Goal: Book appointment/travel/reservation

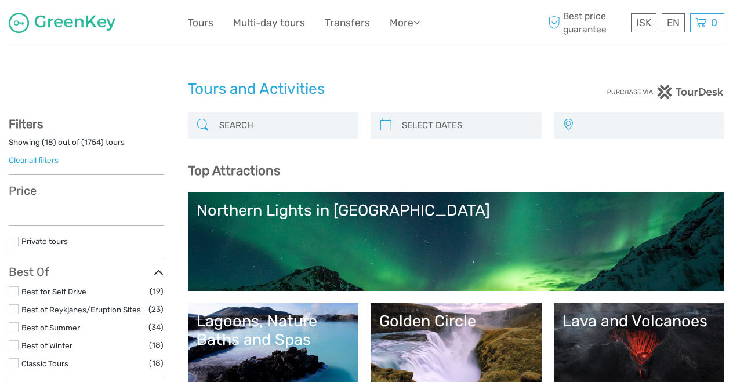
select select
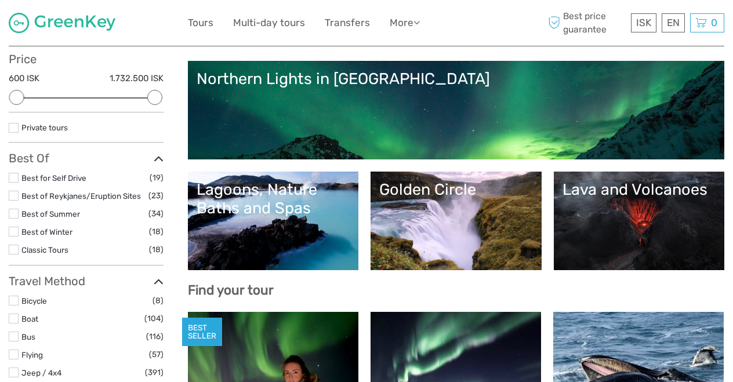
scroll to position [106, 0]
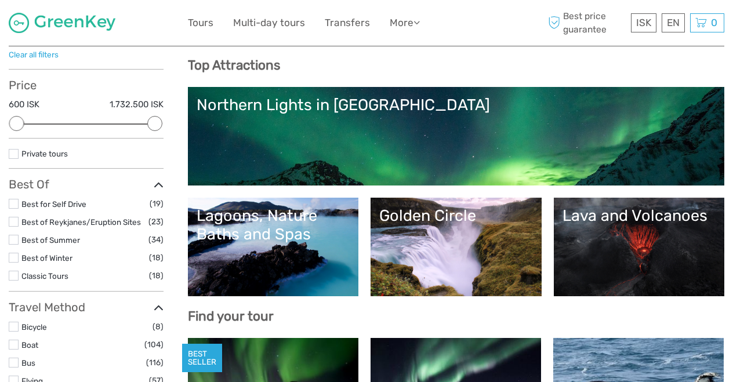
click at [391, 124] on link "Northern Lights in [GEOGRAPHIC_DATA]" at bounding box center [457, 136] width 520 height 81
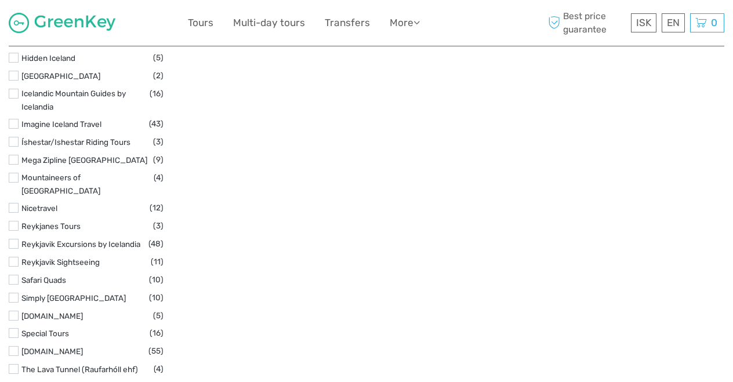
scroll to position [1759, 0]
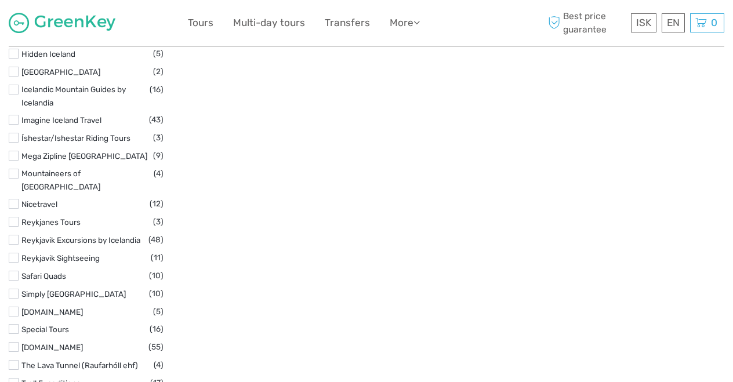
click at [14, 253] on label at bounding box center [14, 258] width 10 height 10
click at [0, 0] on input "checkbox" at bounding box center [0, 0] width 0 height 0
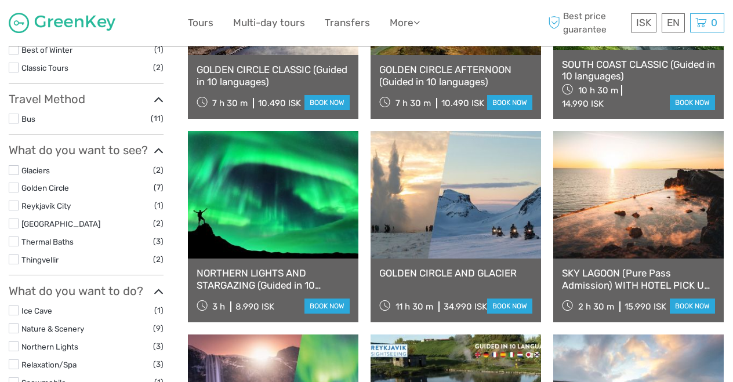
scroll to position [258, 0]
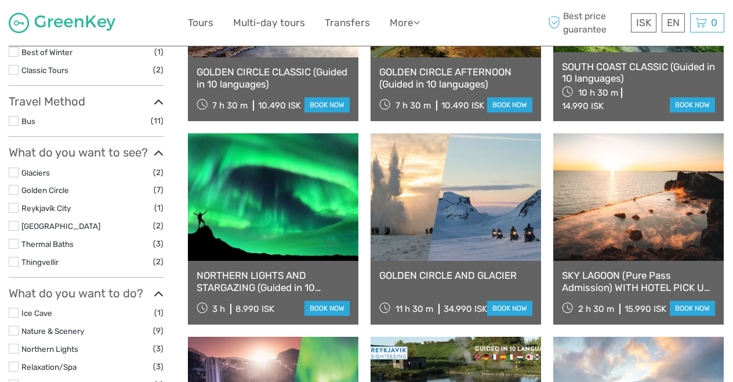
click at [13, 204] on label at bounding box center [14, 208] width 10 height 10
click at [0, 0] on input "checkbox" at bounding box center [0, 0] width 0 height 0
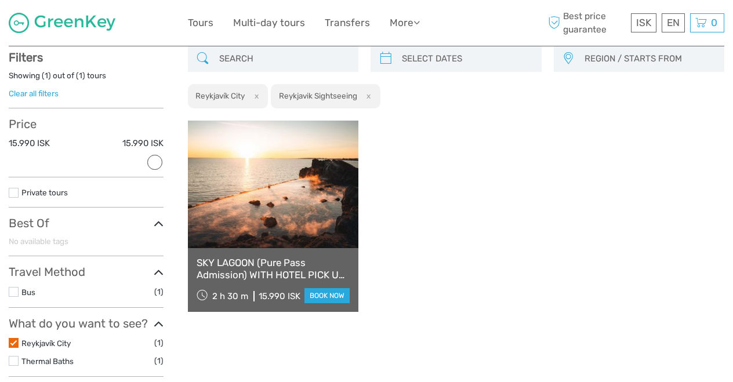
scroll to position [66, 0]
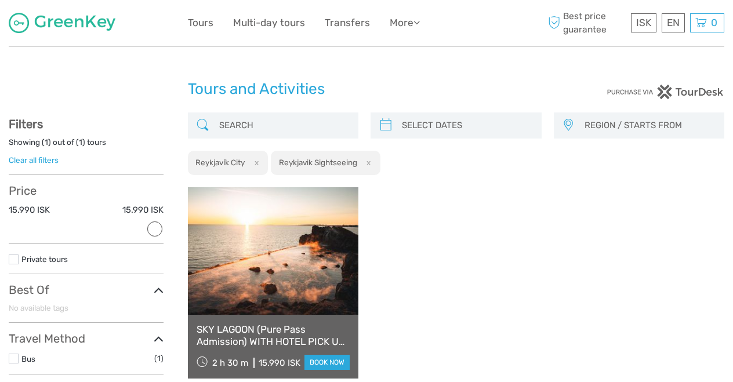
scroll to position [-1, 0]
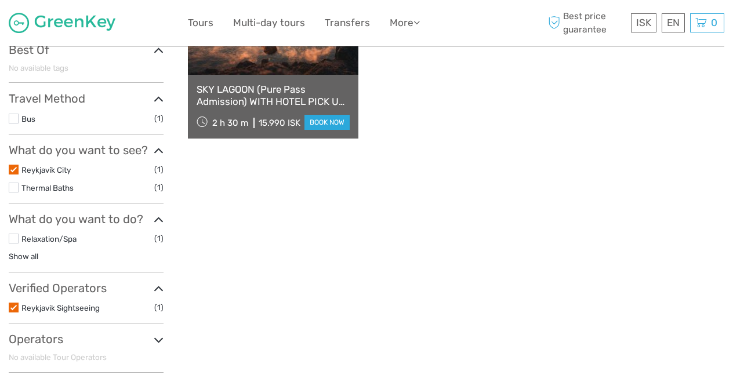
scroll to position [242, 0]
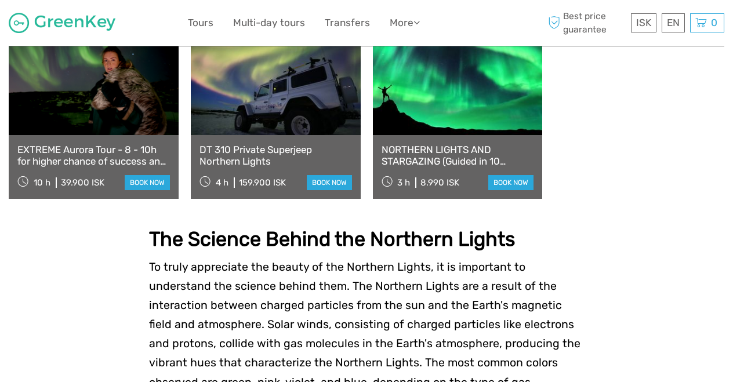
scroll to position [881, 0]
